Goal: Navigation & Orientation: Find specific page/section

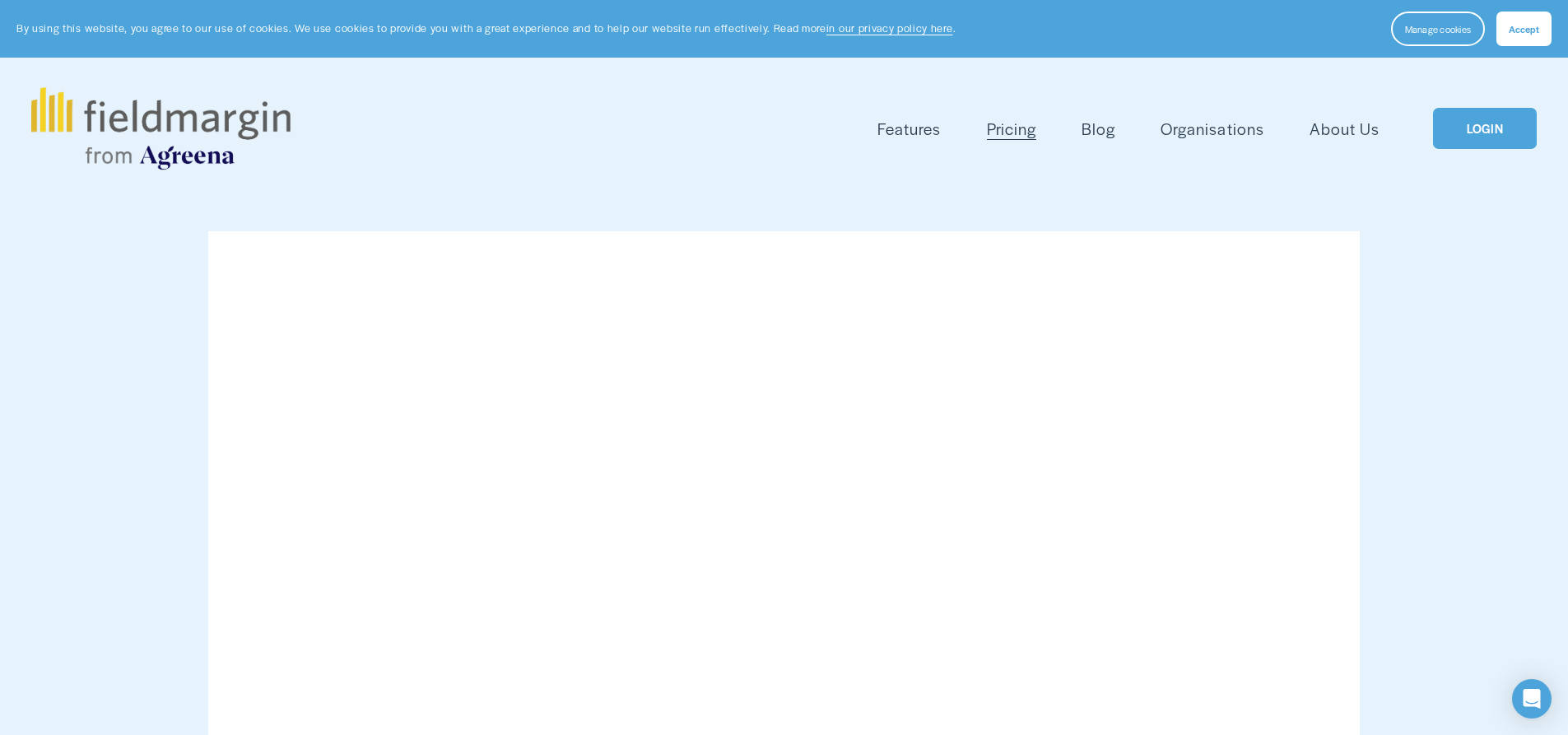
click at [1469, 136] on link "LOGIN" at bounding box center [1485, 129] width 104 height 42
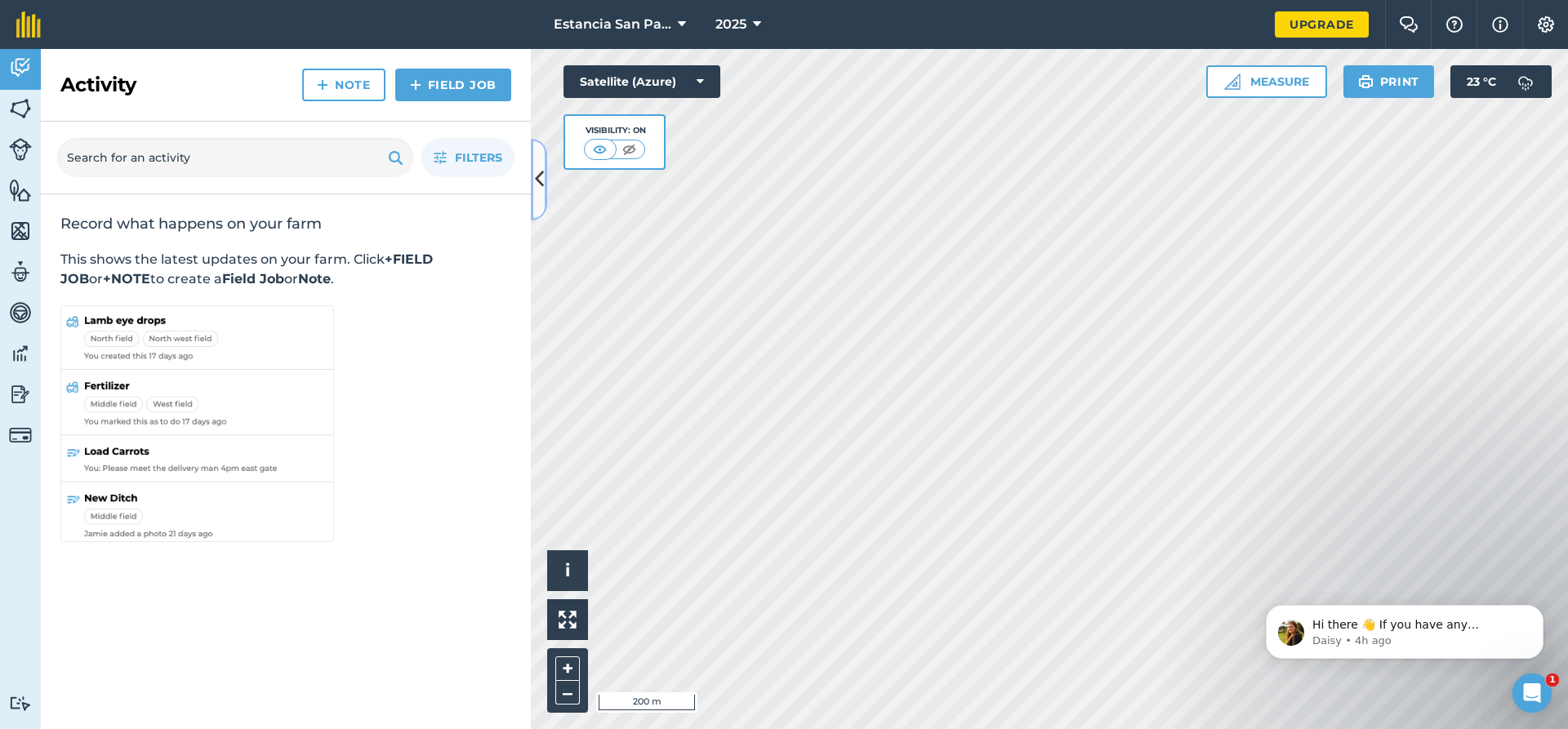
click at [541, 185] on icon at bounding box center [540, 180] width 9 height 29
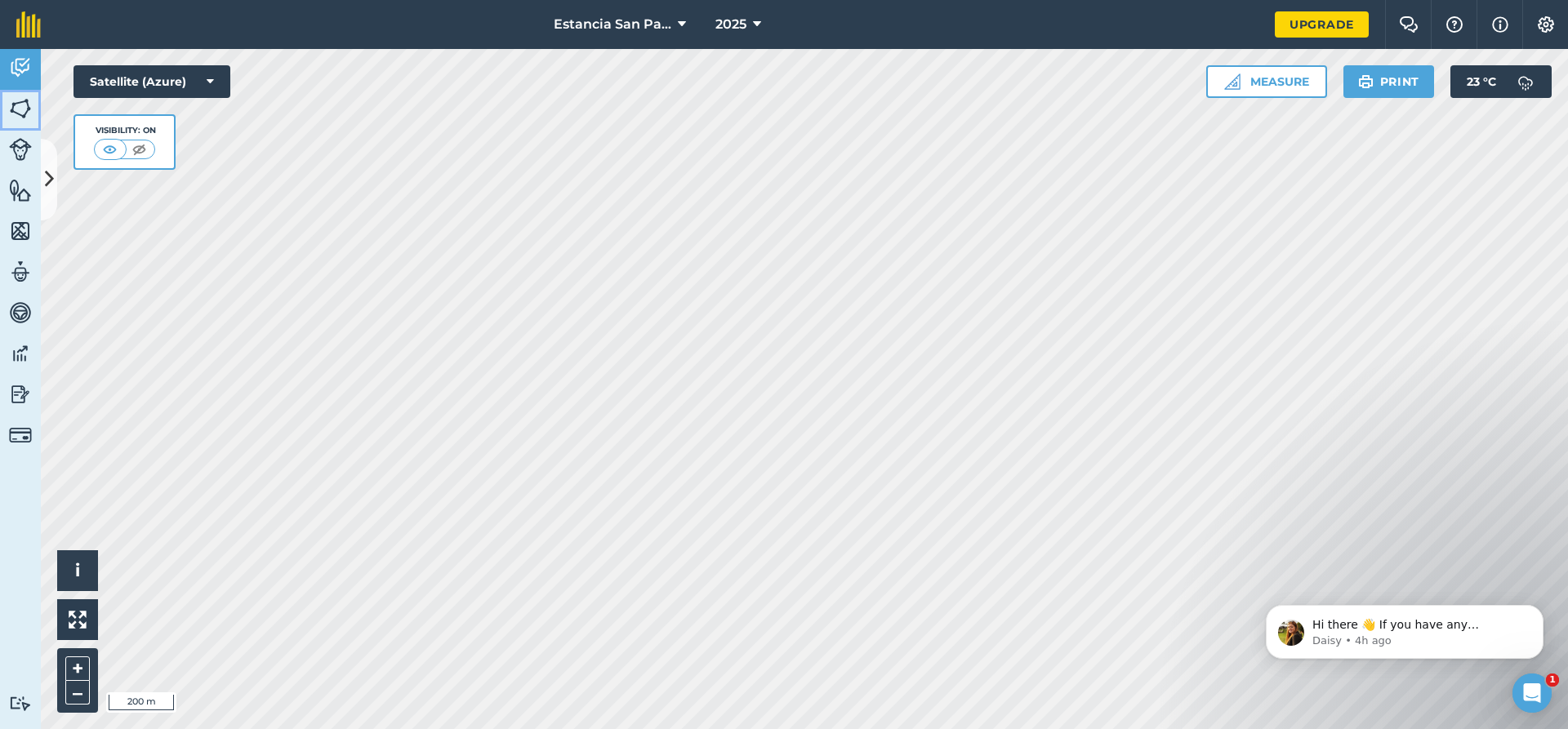
click at [8, 107] on link "Fields" at bounding box center [20, 110] width 41 height 41
